Goal: Information Seeking & Learning: Find specific fact

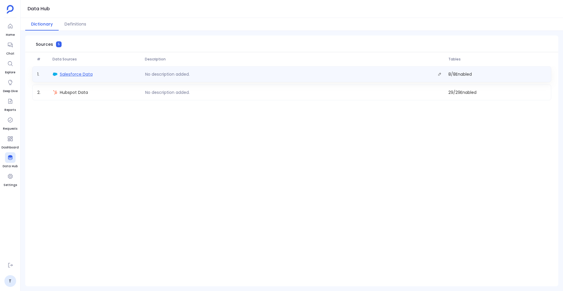
click at [79, 74] on span "Salesforce Data" at bounding box center [76, 74] width 33 height 6
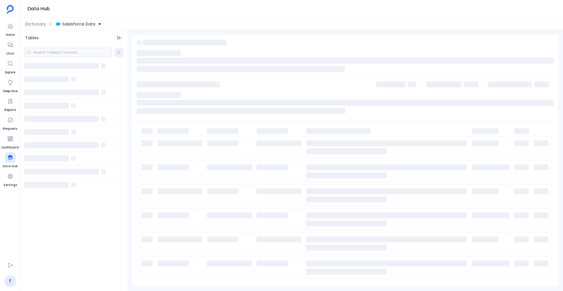
click at [48, 49] on div at bounding box center [68, 52] width 88 height 9
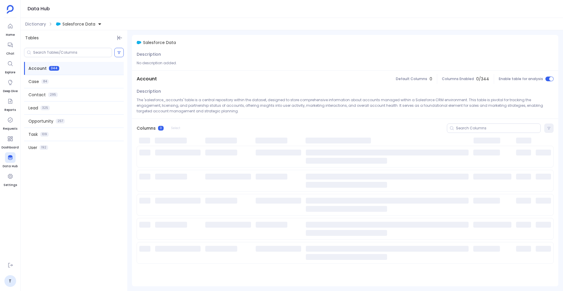
click at [37, 68] on span "Account" at bounding box center [37, 68] width 18 height 6
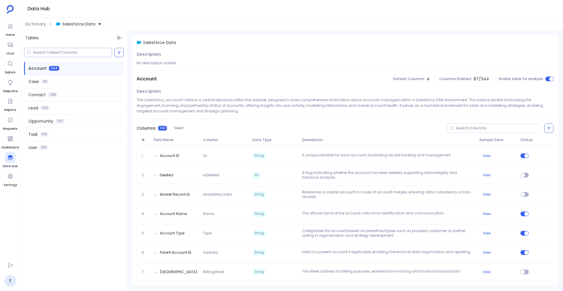
click at [55, 52] on input at bounding box center [72, 52] width 79 height 5
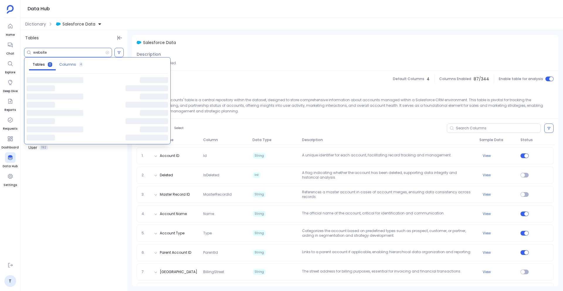
click at [66, 63] on span "Columns" at bounding box center [67, 64] width 17 height 5
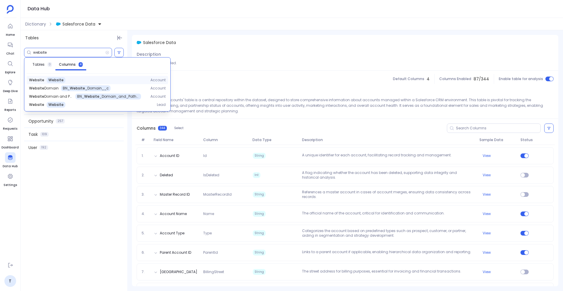
click at [52, 80] on span "Website" at bounding box center [55, 80] width 15 height 5
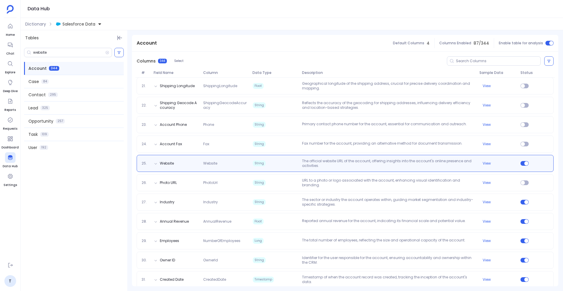
scroll to position [459, 0]
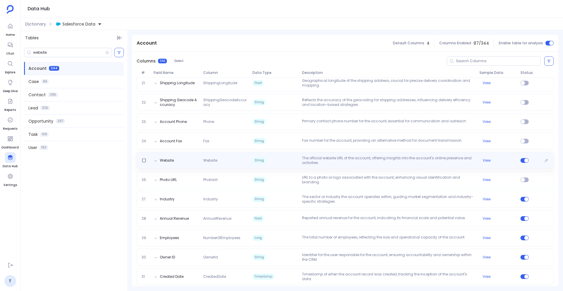
click at [185, 168] on div "Website Website String The official website URL of the account, offering insigh…" at bounding box center [345, 160] width 417 height 17
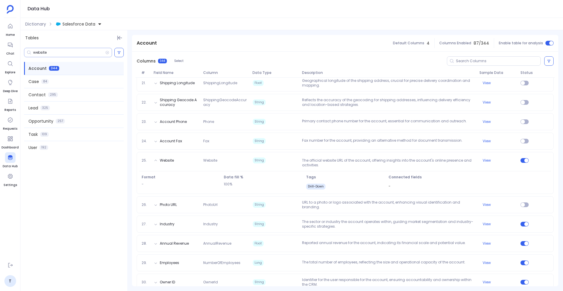
click at [53, 52] on input "website" at bounding box center [69, 52] width 72 height 5
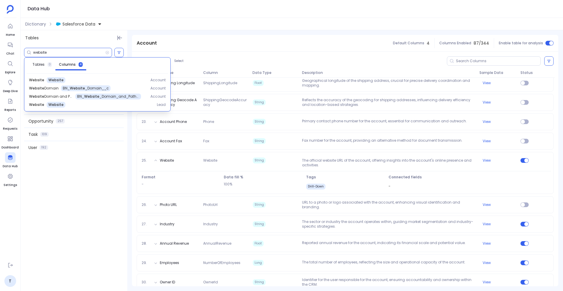
click at [40, 53] on input "website" at bounding box center [69, 52] width 72 height 5
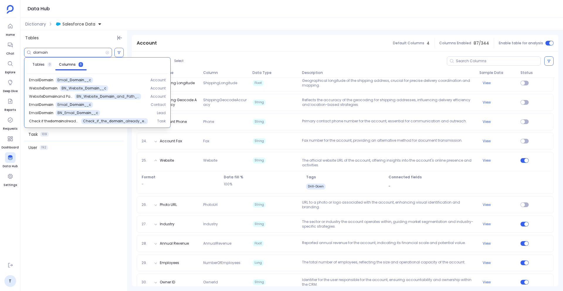
click at [42, 50] on div "domain" at bounding box center [68, 52] width 88 height 9
click at [42, 52] on input "domain" at bounding box center [69, 52] width 72 height 5
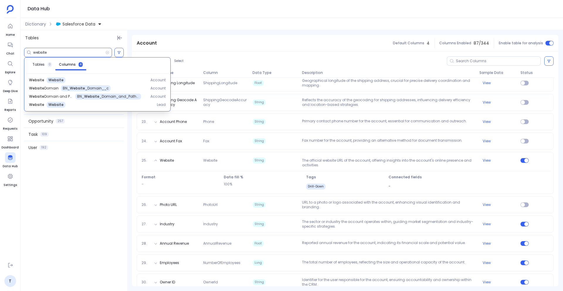
click at [40, 52] on input "website" at bounding box center [69, 52] width 72 height 5
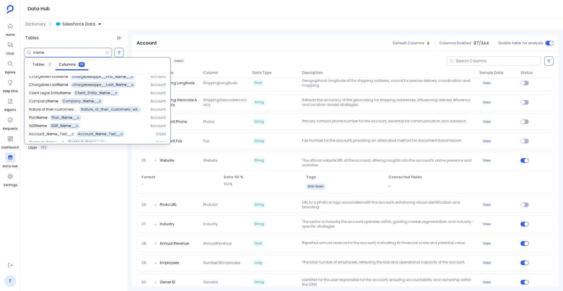
scroll to position [0, 0]
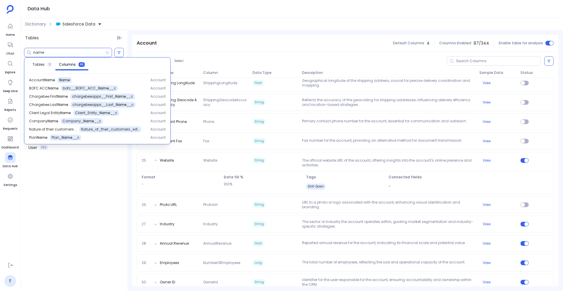
type input "name"
click at [265, 65] on div "Columns 344 Select" at bounding box center [345, 61] width 426 height 19
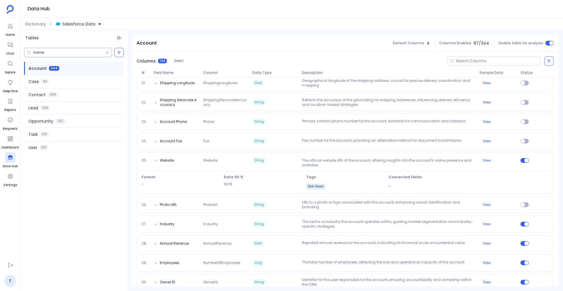
click at [44, 52] on input "name" at bounding box center [69, 52] width 72 height 5
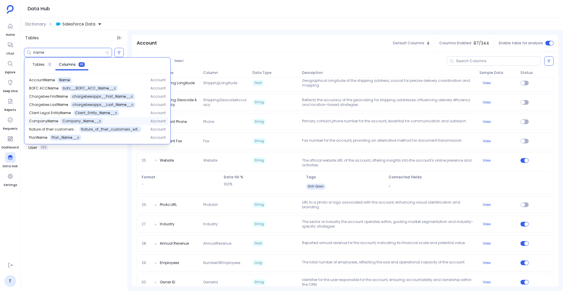
click at [69, 119] on span "Company_ Name __c" at bounding box center [81, 121] width 39 height 5
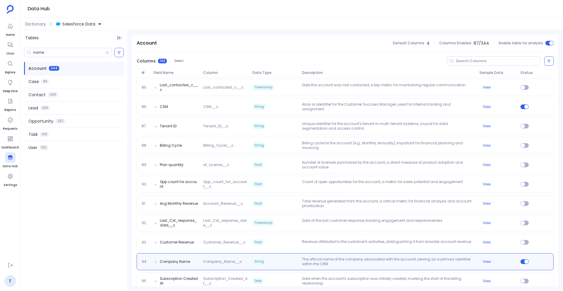
scroll to position [1794, 0]
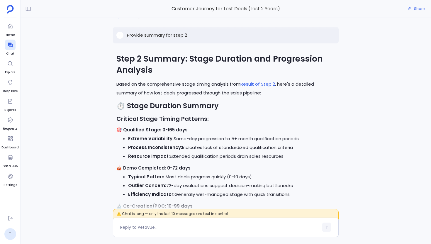
scroll to position [-885, 0]
